Goal: Task Accomplishment & Management: Manage account settings

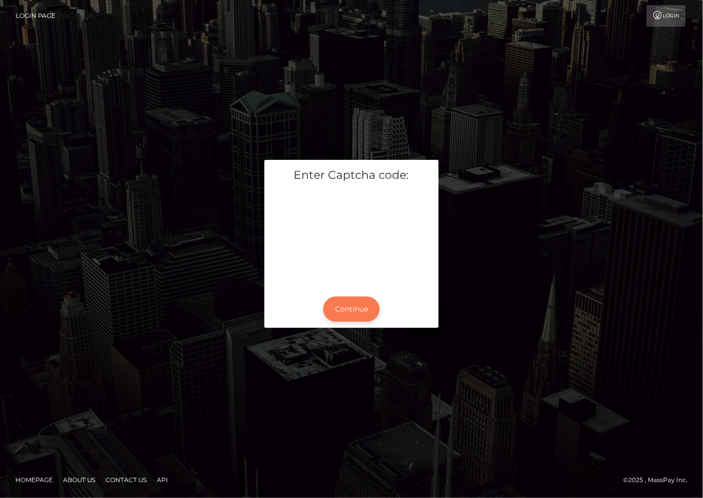
click at [361, 305] on button "Continue" at bounding box center [351, 308] width 56 height 25
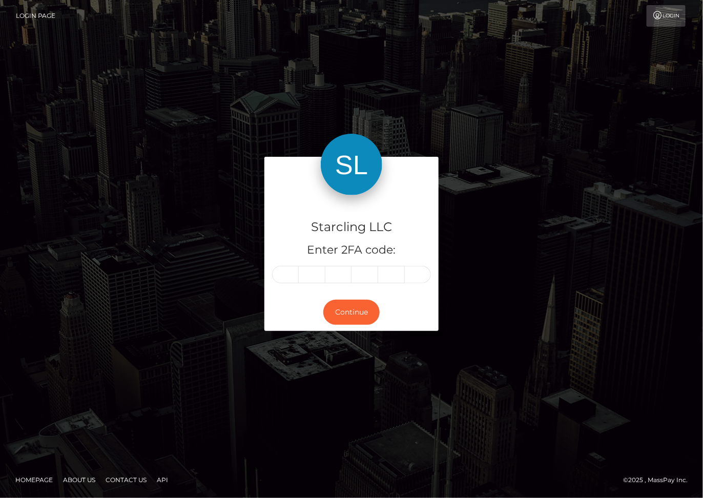
click at [288, 274] on input "text" at bounding box center [285, 274] width 27 height 17
type input "9"
type input "1"
type input "6"
type input "1"
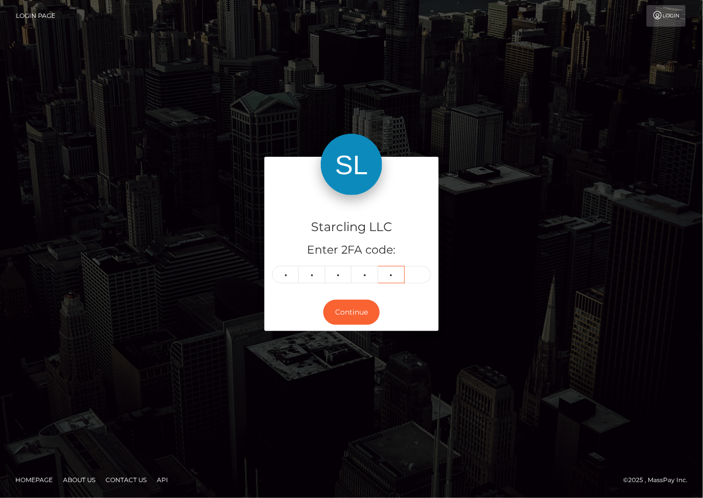
type input "5"
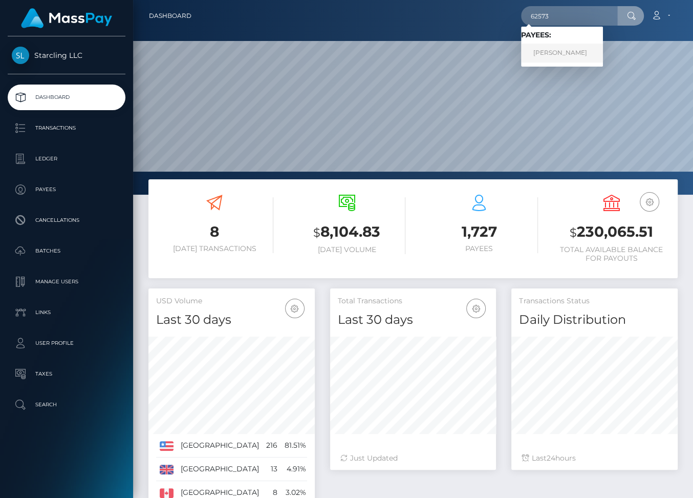
scroll to position [181, 166]
click at [564, 51] on link "Herbert Colunga" at bounding box center [562, 53] width 82 height 19
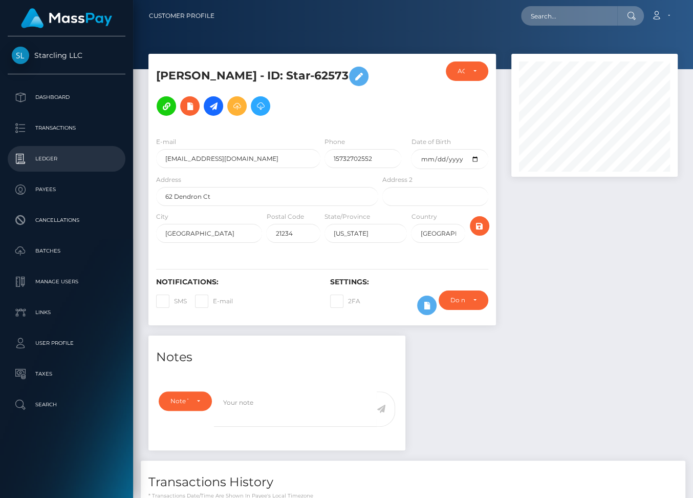
click at [60, 158] on p "Ledger" at bounding box center [67, 158] width 110 height 15
